Goal: Task Accomplishment & Management: Complete application form

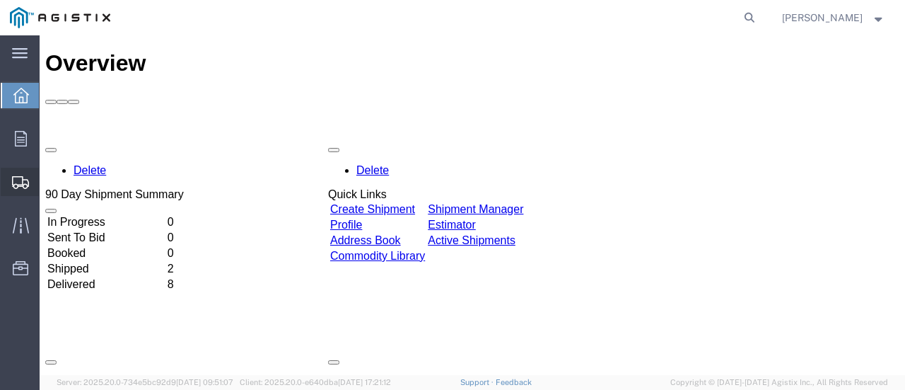
click at [0, 0] on span "Create Shipment" at bounding box center [0, 0] width 0 height 0
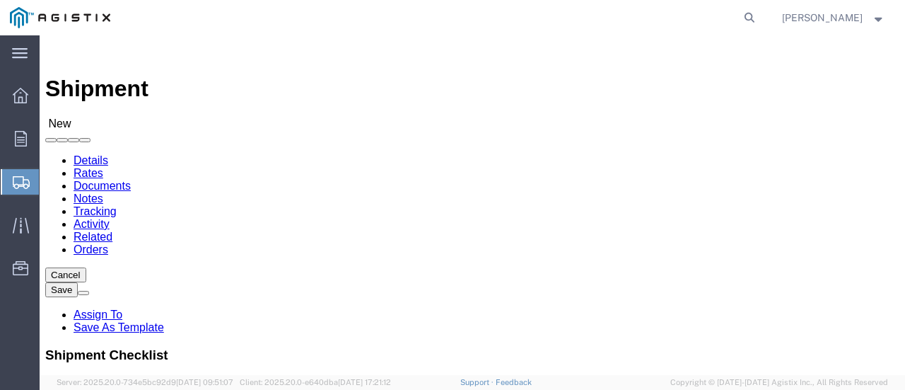
select select
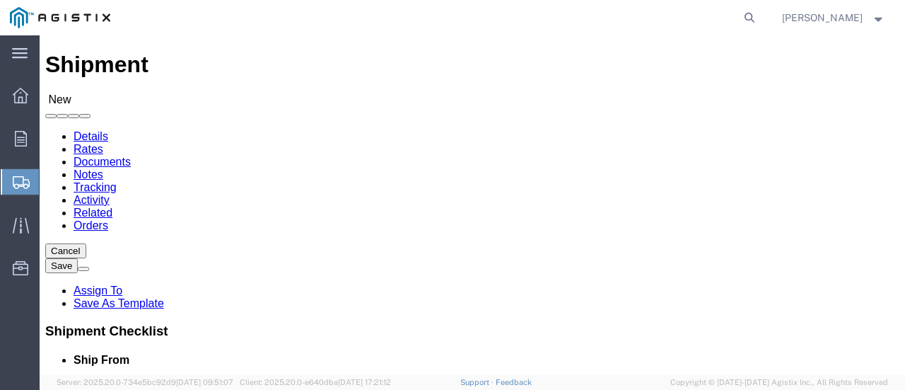
scroll to position [21, 0]
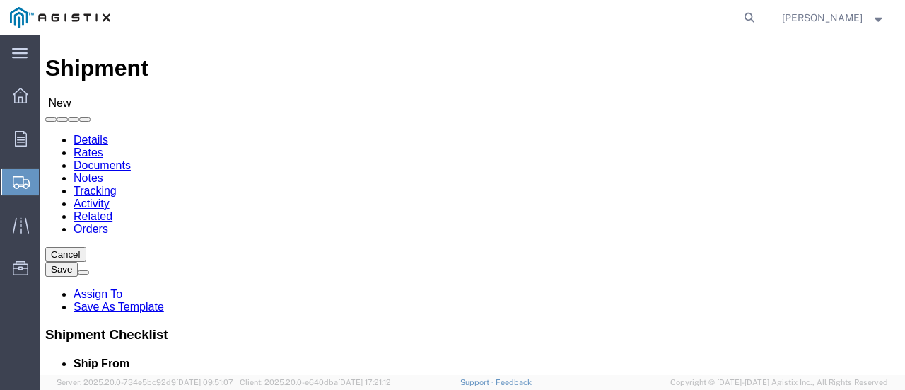
click select "Select General Electric International Inc PG&E"
select select "9596"
click select "Select General Electric International Inc PG&E"
select select
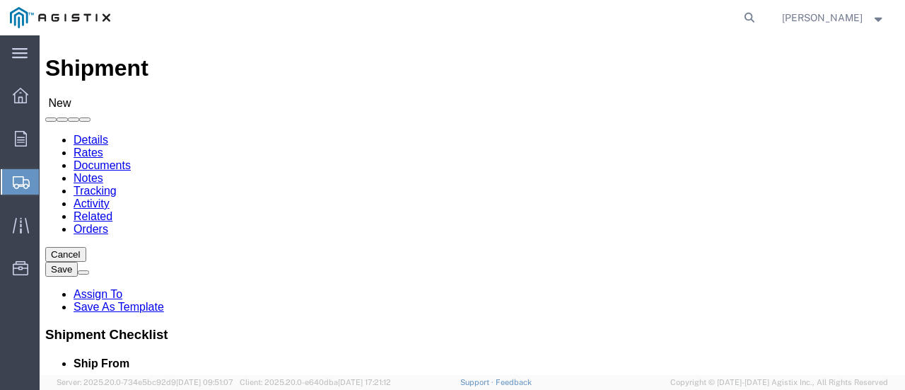
click div
click select "Select All Others [GEOGRAPHIC_DATA] [GEOGRAPHIC_DATA] [GEOGRAPHIC_DATA] [GEOGRA…"
select select "23082"
click select "Select All Others [GEOGRAPHIC_DATA] [GEOGRAPHIC_DATA] [GEOGRAPHIC_DATA] [GEOGRA…"
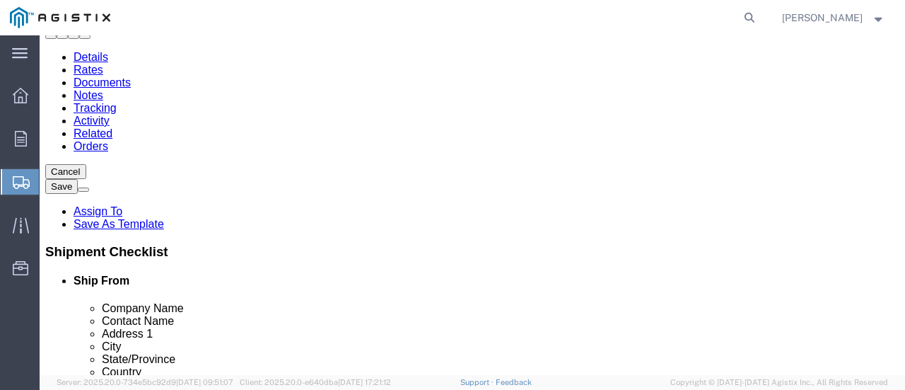
scroll to position [122, 0]
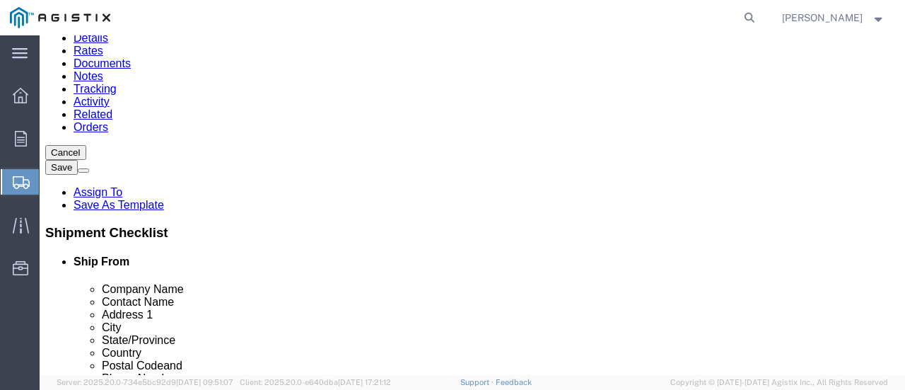
click input "text"
type input "GE GRID SOLUTIONS"
click p "- GE GRID SOLUTIONS - ([PERSON_NAME]) [STREET_ADDRESS]"
select select "PA"
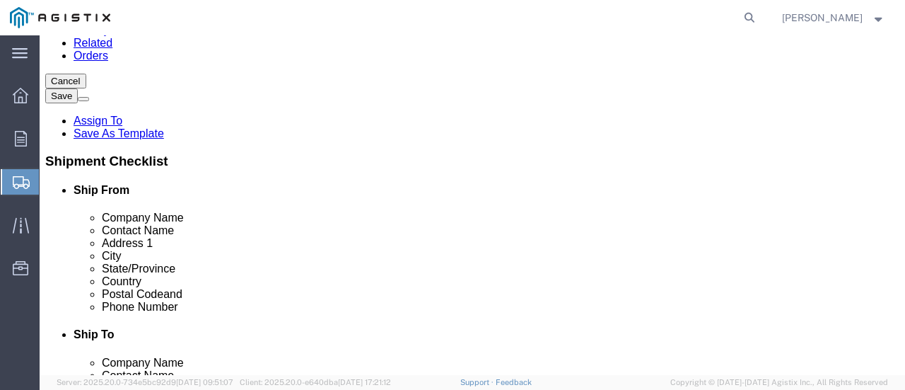
scroll to position [195, 0]
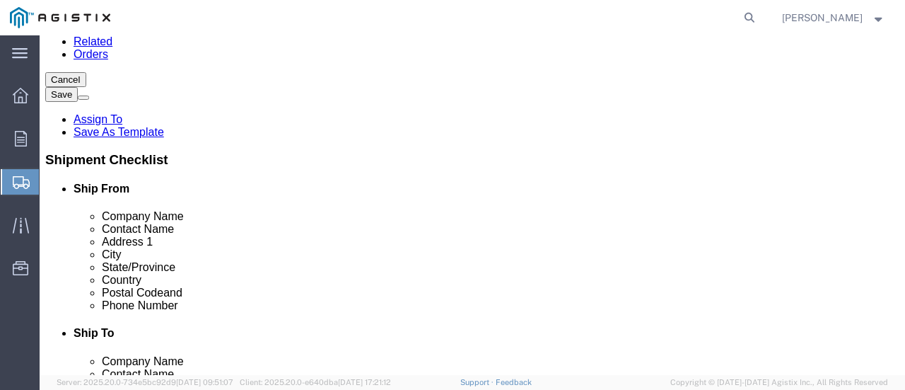
type input "GE GRID SOLUTIONS"
click input "text"
type input "PG&E"
click label "Company Name"
click input "text"
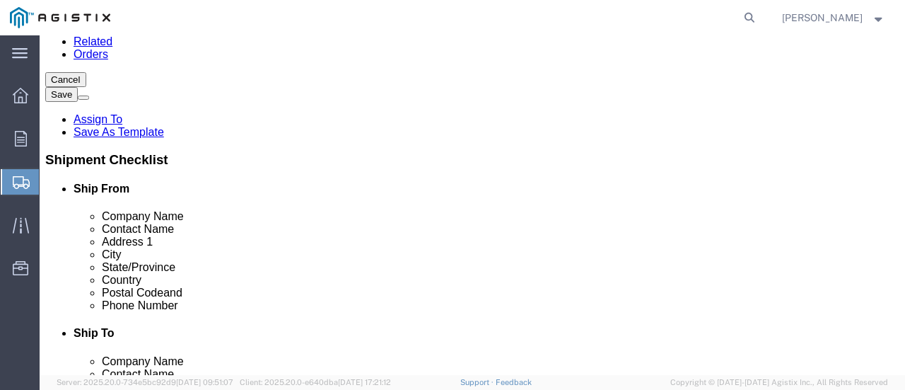
type input "FRESNO RECEIVING"
click p "- PG&E - ([GEOGRAPHIC_DATA] receiving) [STREET_ADDRESS]"
select select "CA"
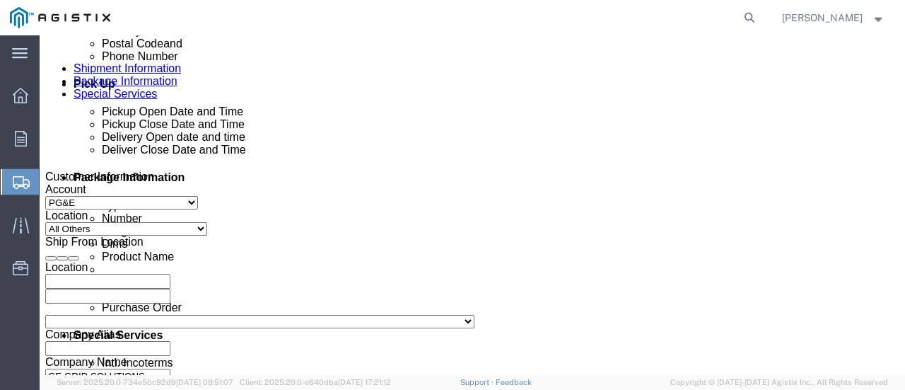
scroll to position [629, 0]
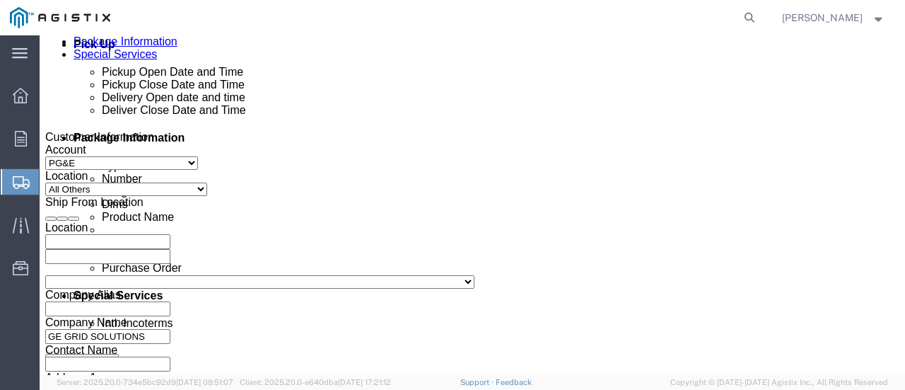
type input "fresno receiving"
click div "[DATE] 3:00 PM"
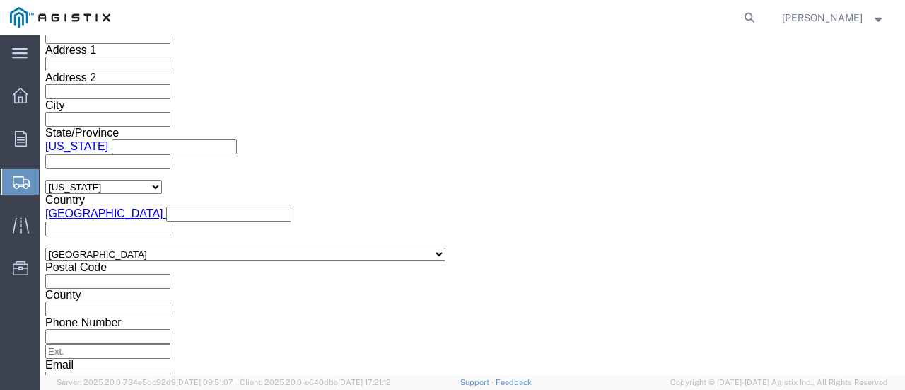
click button "Apply"
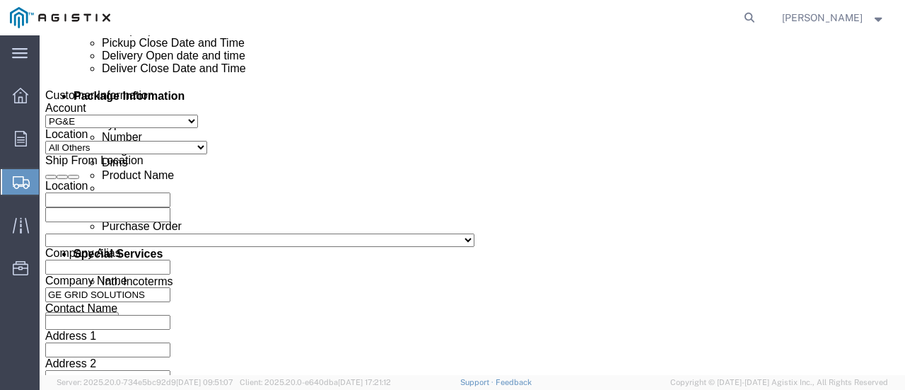
scroll to position [670, 0]
click div "[DATE] 4:00 PM"
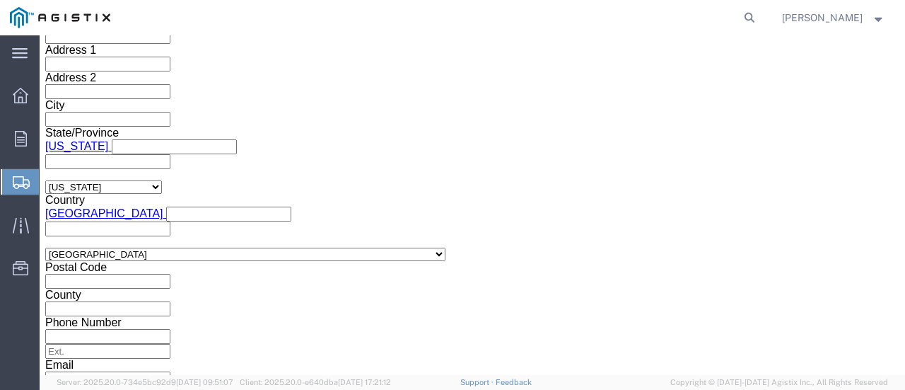
type input "6:00 PM"
click button "Apply"
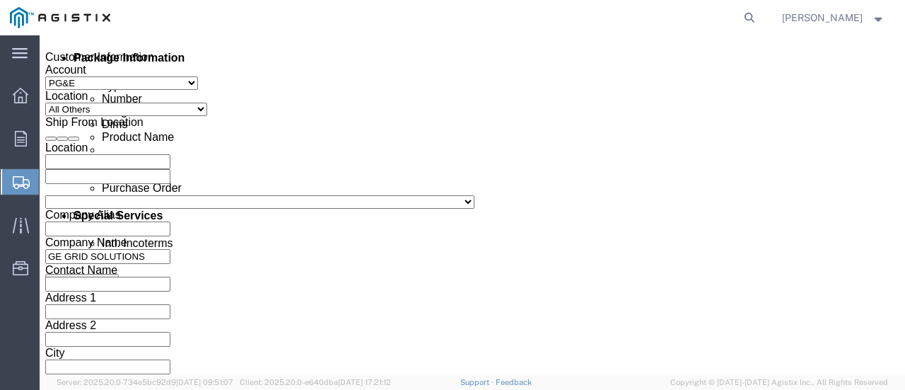
scroll to position [724, 0]
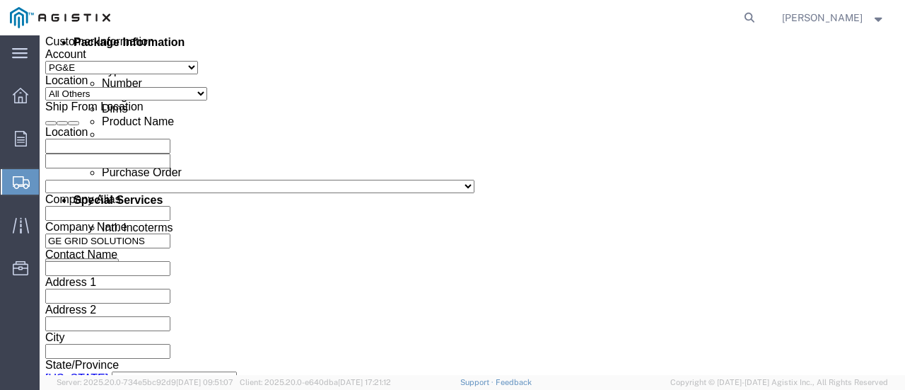
click div
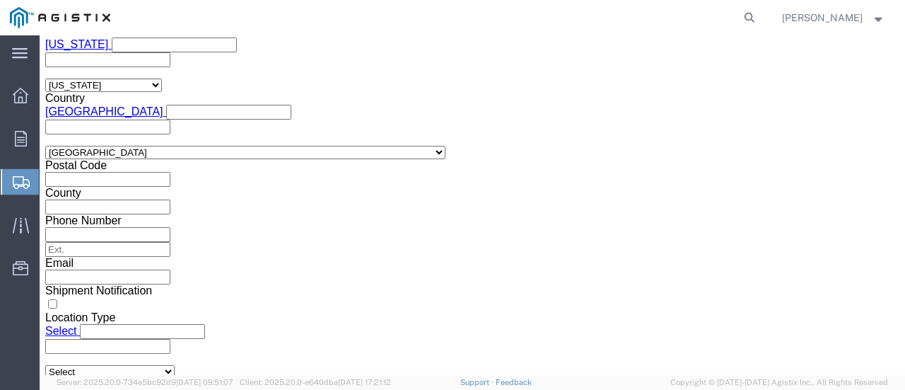
drag, startPoint x: 202, startPoint y: 32, endPoint x: 196, endPoint y: 43, distance: 13.0
click input "7:00 PM"
type input "7:00 AM"
click button "Apply"
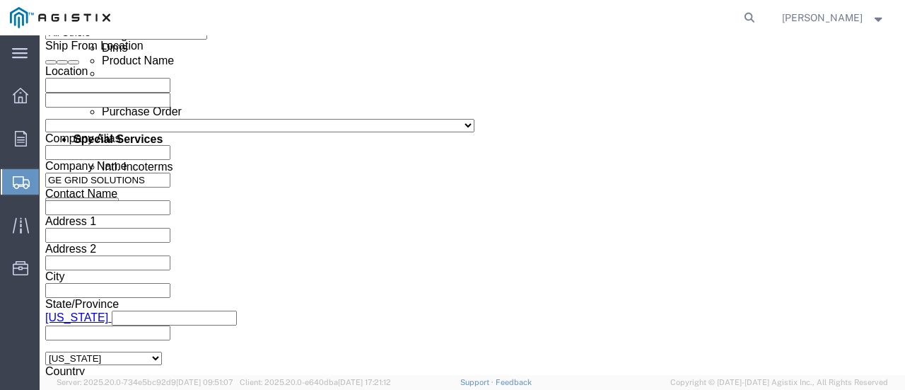
scroll to position [769, 0]
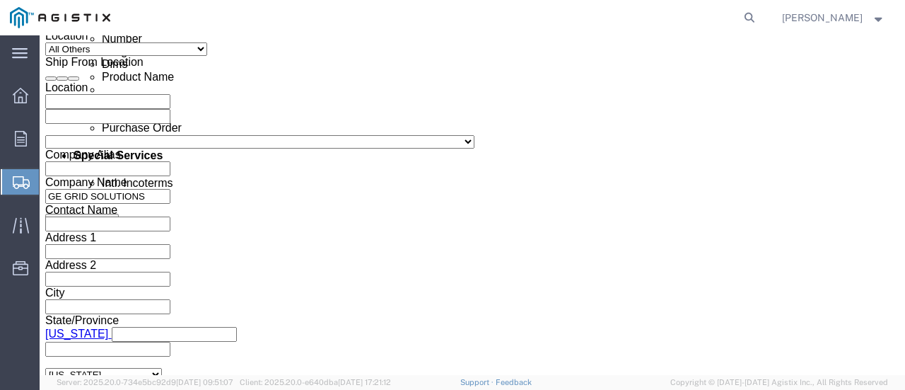
click div
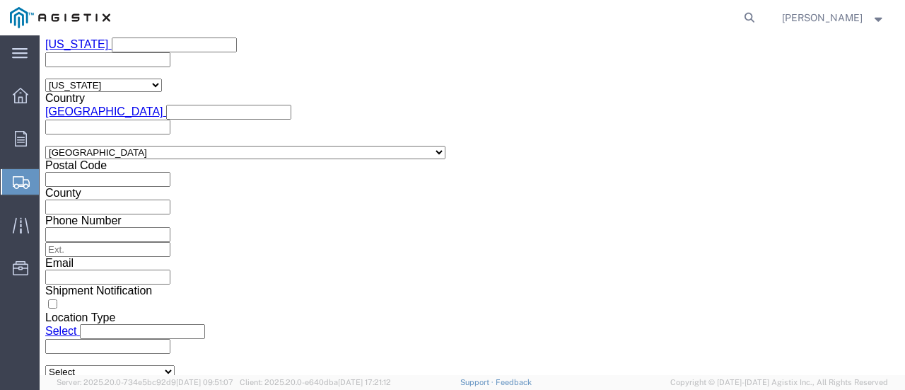
click input "5:00 AM"
type input "5:00 PM"
click button "Apply"
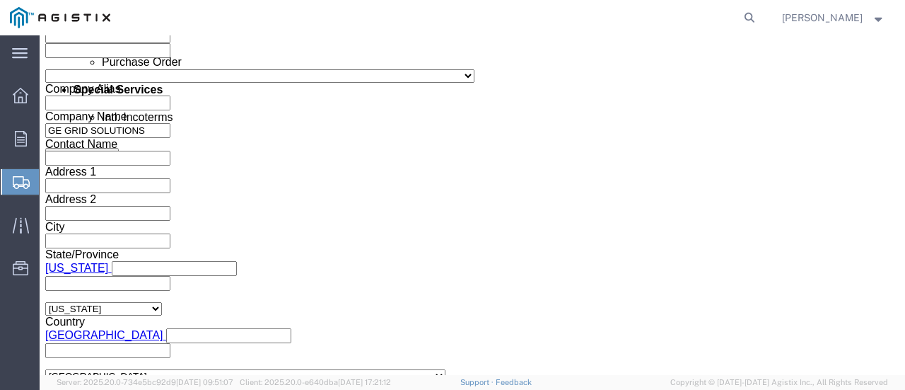
scroll to position [834, 0]
click input "text"
paste input "3501386190"
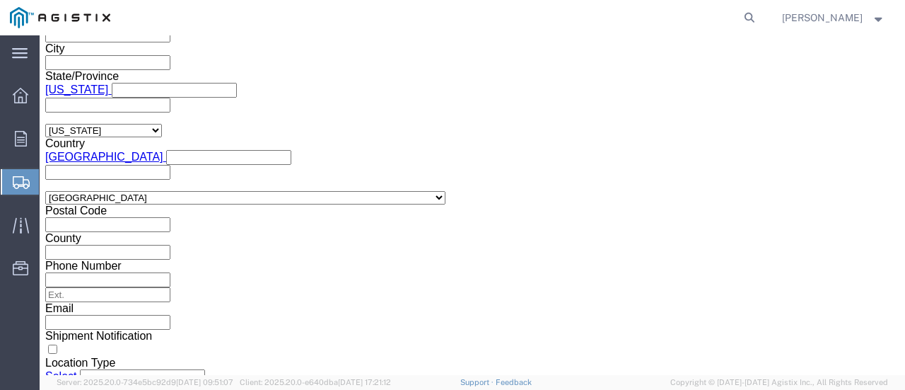
scroll to position [1017, 0]
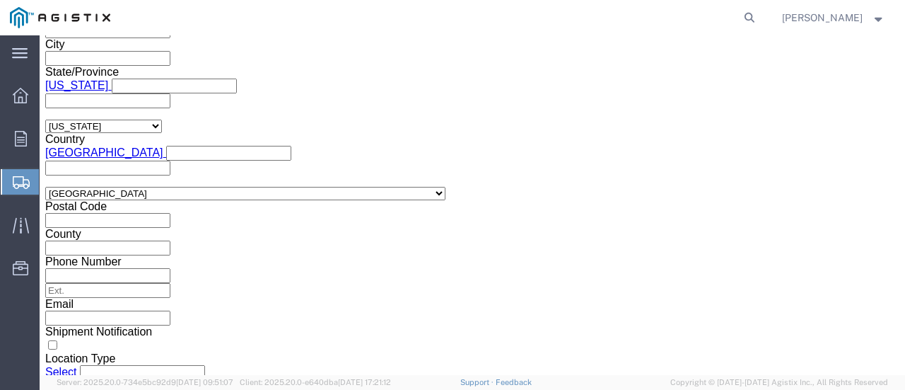
type input "3501386190"
click select "Select Air Less than Truckload Multi-Leg Ocean Freight Rail Small Parcel Truckl…"
select select "LTL"
click select "Select Air Less than Truckload Multi-Leg Ocean Freight Rail Small Parcel Truckl…"
click select "Select Straight Truck"
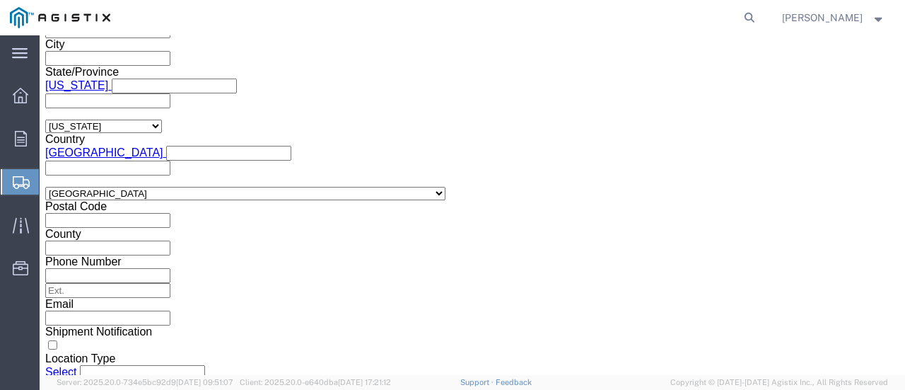
select select "STTR"
click select "Select Straight Truck"
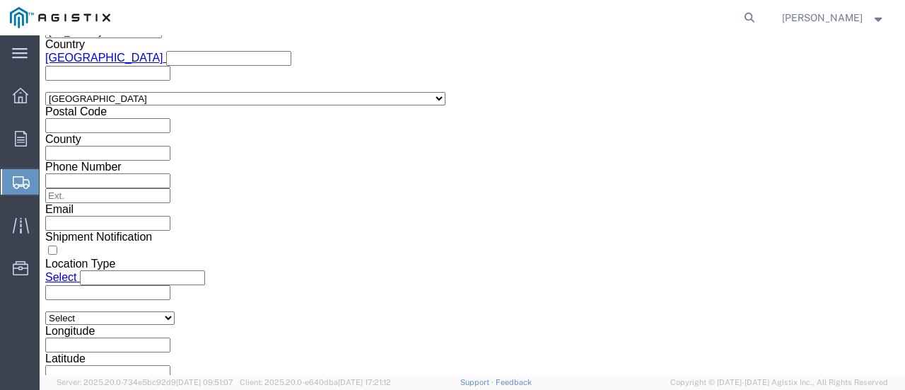
click button "Continue"
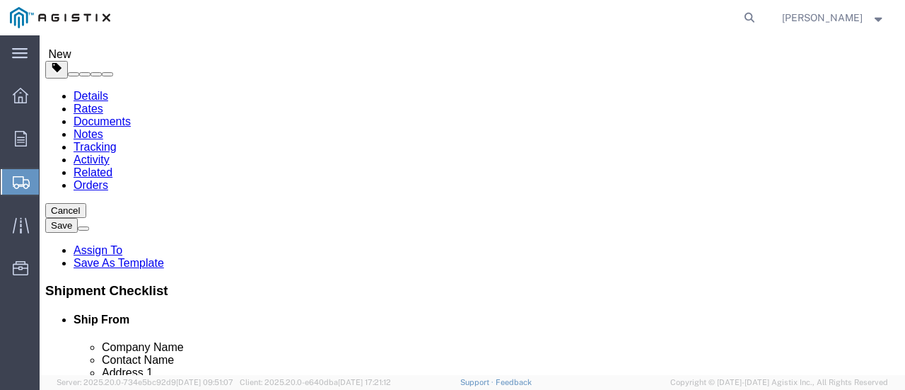
scroll to position [74, 0]
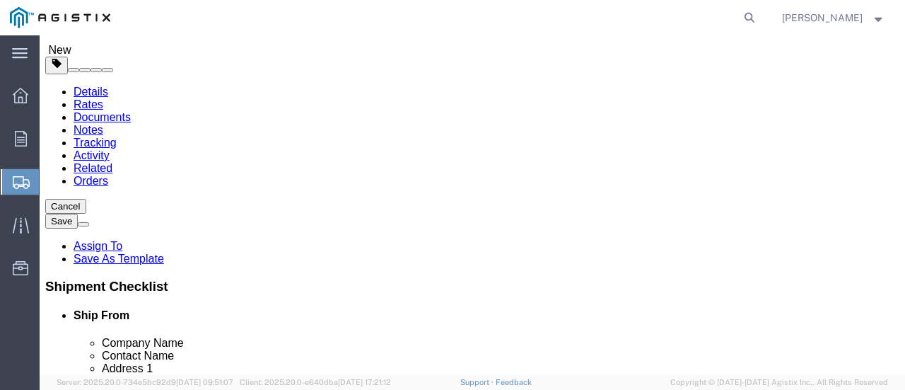
click select "Select Bulk Bundle(s) Cardboard Box(es) Carton(s) Crate(s) Drum(s) (Fiberboard)…"
select select "PONS"
click select "Select Bulk Bundle(s) Cardboard Box(es) Carton(s) Crate(s) Drum(s) (Fiberboard)…"
click input "1"
type input "5"
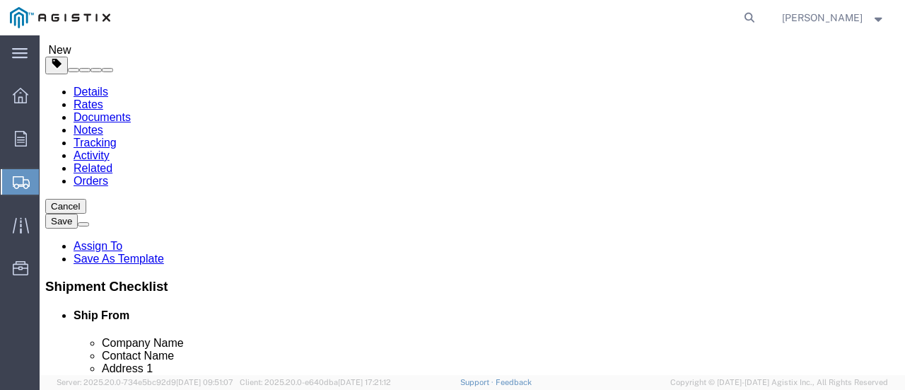
click input "text"
type input "44"
type input "68"
click input "0.00"
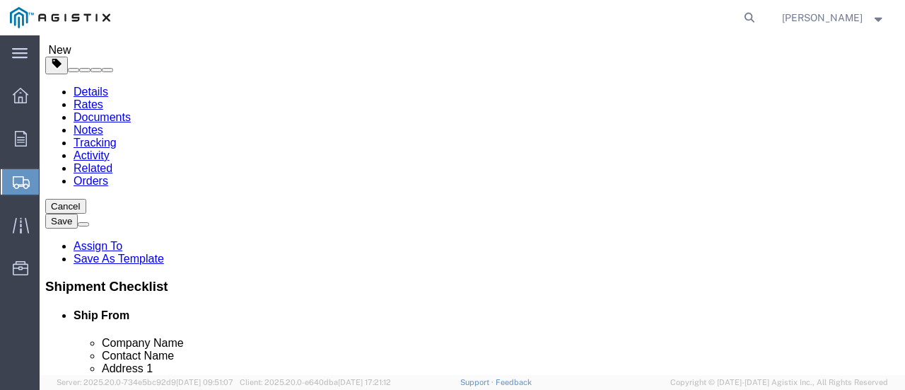
drag, startPoint x: 154, startPoint y: 300, endPoint x: 124, endPoint y: 302, distance: 29.7
click div "0.00 Select kgs lbs"
click input "0.00"
drag, startPoint x: 165, startPoint y: 308, endPoint x: 127, endPoint y: 307, distance: 38.2
click div "0.00 Select kgs lbs"
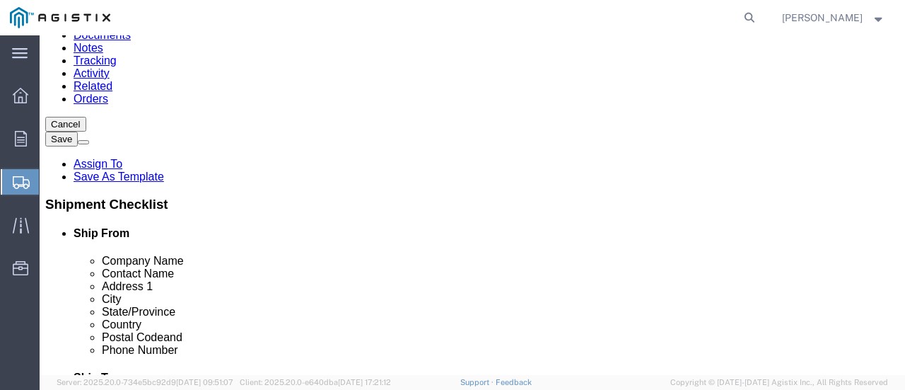
scroll to position [158, 0]
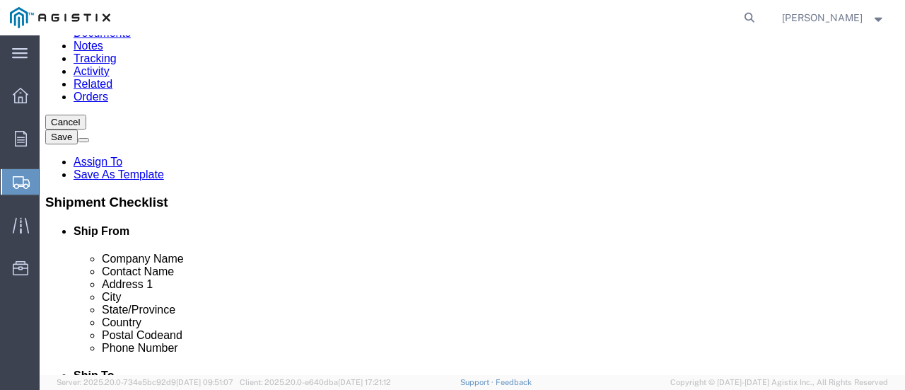
type input "3250"
click span
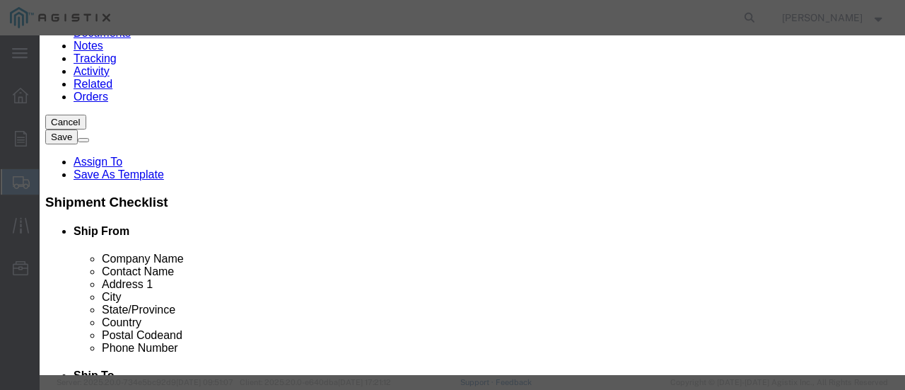
click div "Commodity library"
click input "text"
type input "TRANSFORMERS 478756"
click input "0"
type input "5"
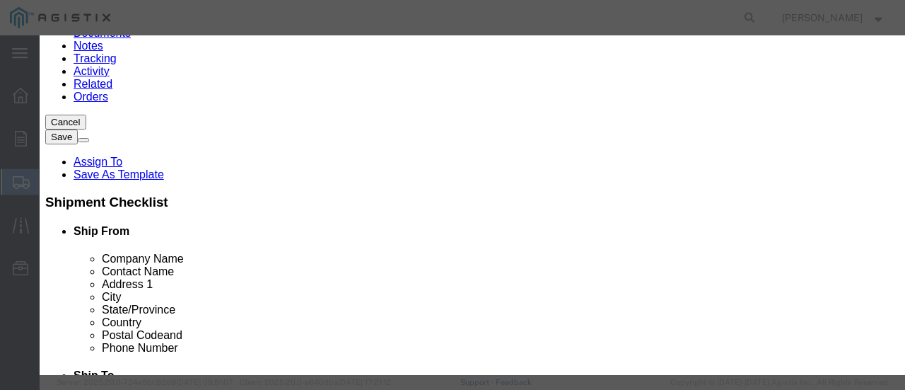
click input "text"
type input "47760"
click select "Select 50 55 60 65 70 85 92.5 100 125 175 250 300 400"
select select "70"
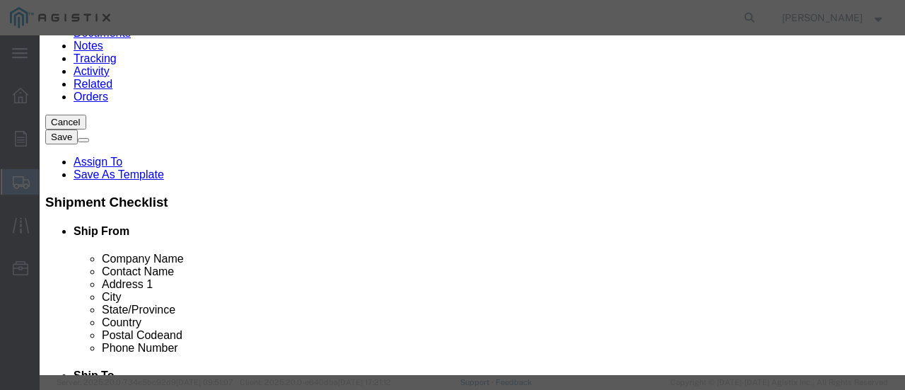
click select "Select 50 55 60 65 70 85 92.5 100 125 175 250 300 400"
click button "Save & Close"
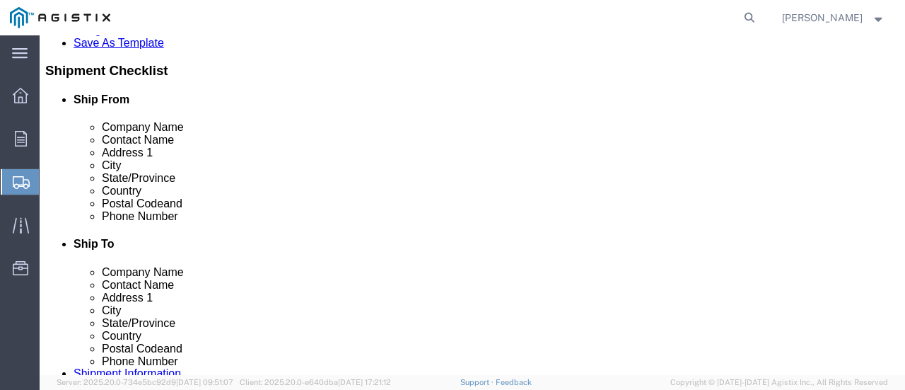
scroll to position [316, 0]
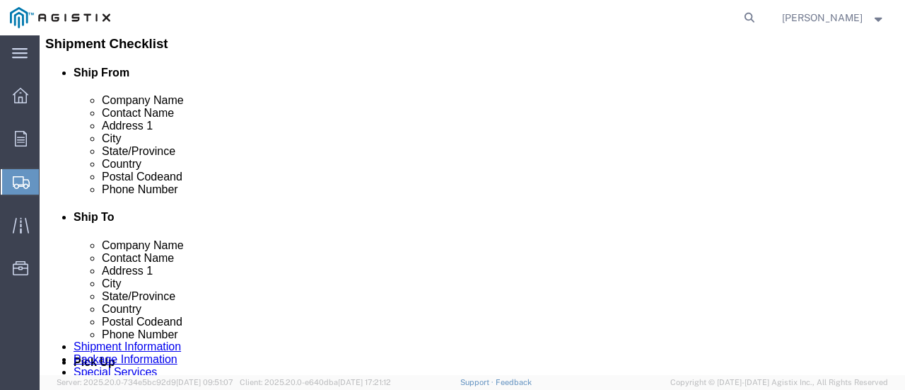
click button "Continue"
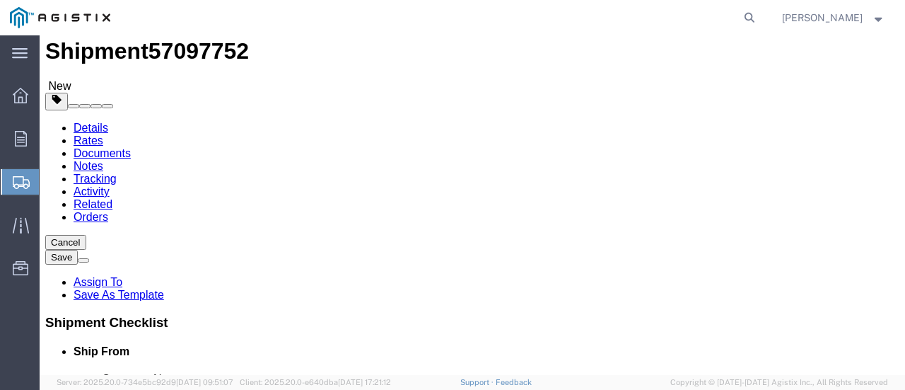
scroll to position [67, 0]
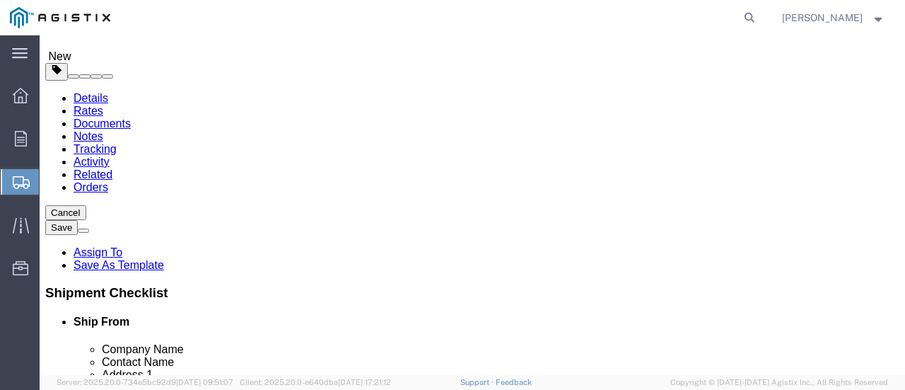
click input "text"
type input "[PERSON_NAME][EMAIL_ADDRESS][PERSON_NAME][DOMAIN_NAME]"
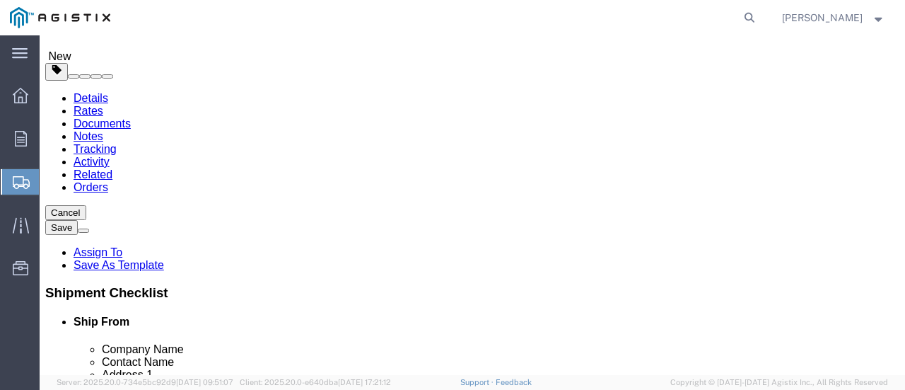
click input "Include shipping documents"
checkbox input "true"
click input "BOL"
checkbox input "true"
click input "Shipping Label"
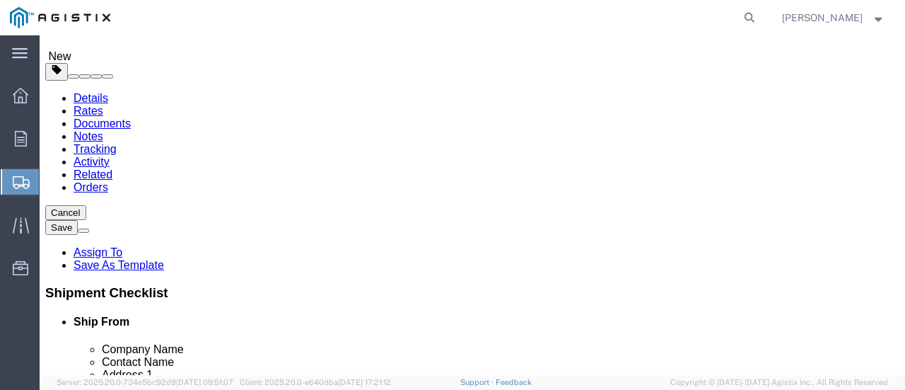
checkbox input "true"
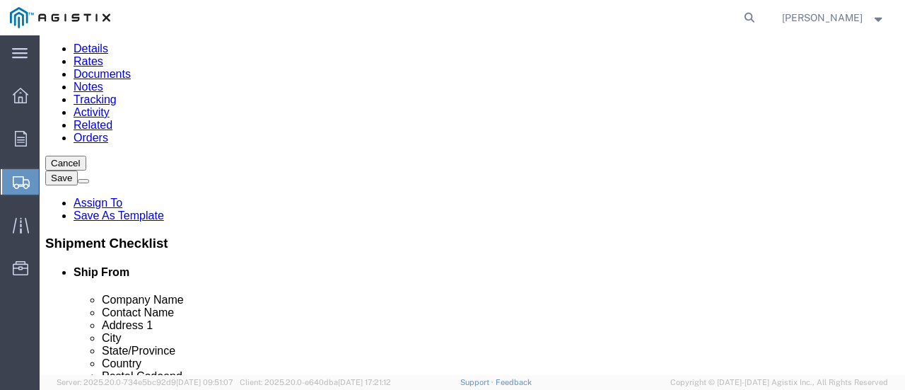
scroll to position [180, 0]
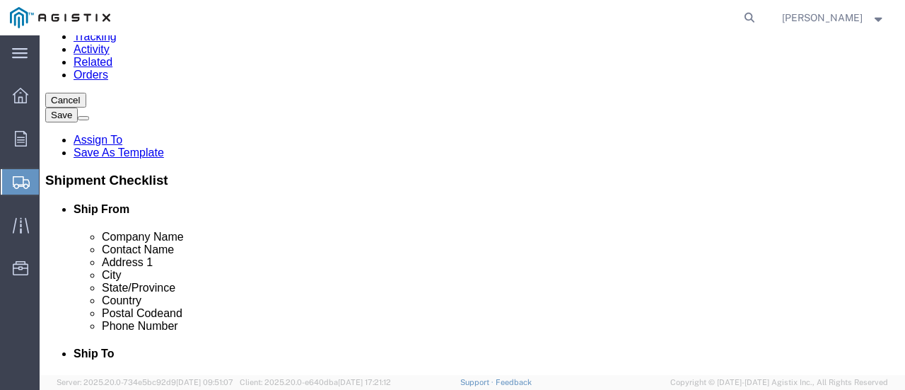
click button "Rate Shipment"
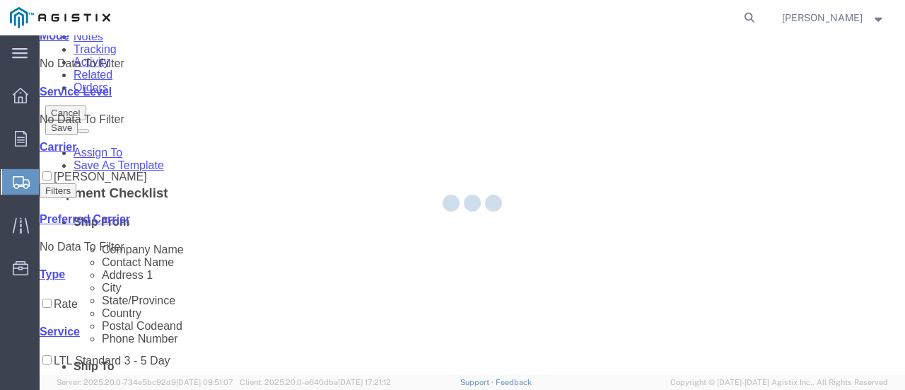
scroll to position [0, 0]
